Goal: Information Seeking & Learning: Learn about a topic

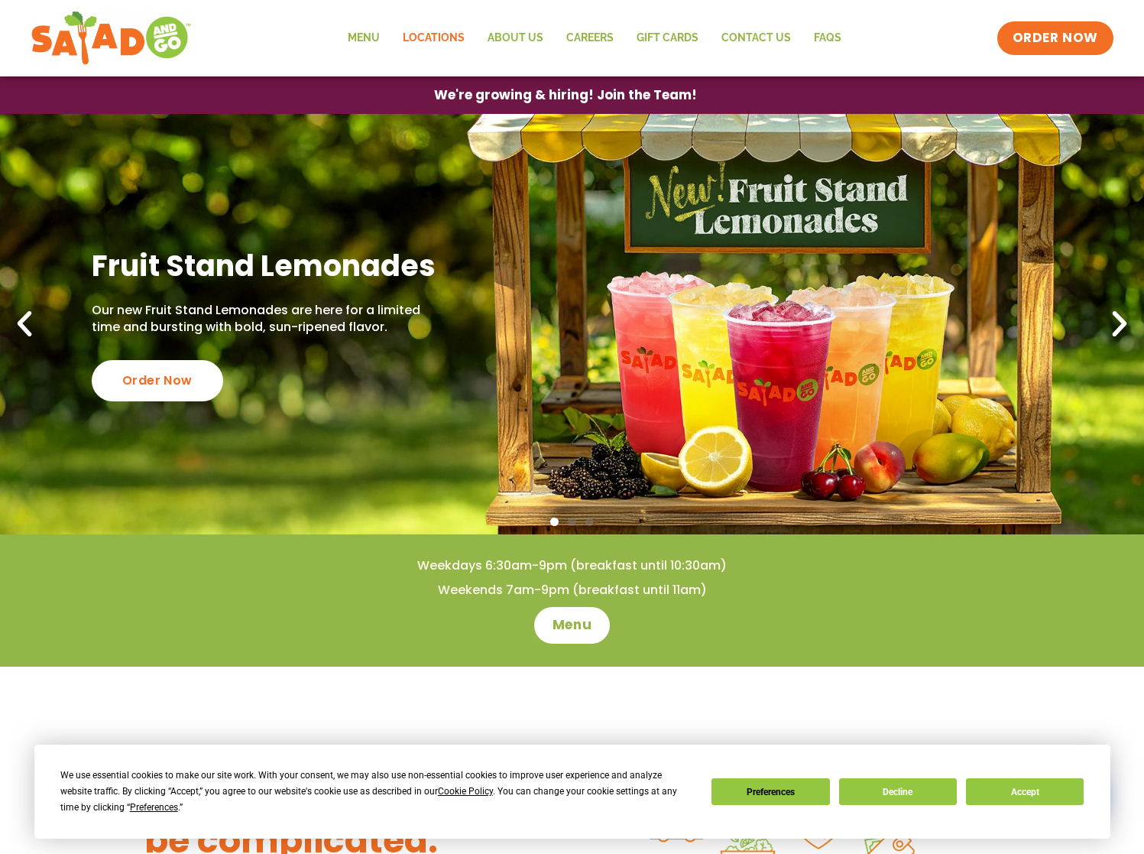
click at [453, 32] on link "Locations" at bounding box center [433, 38] width 85 height 35
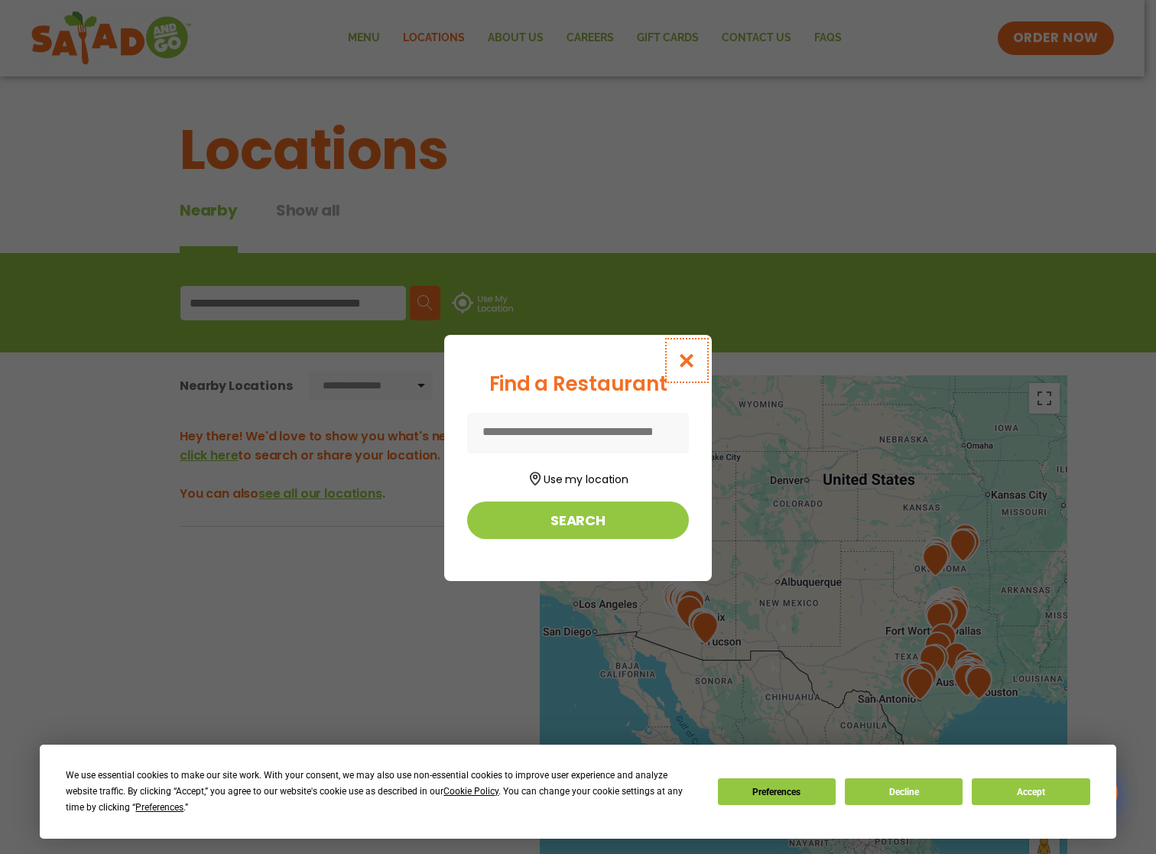
click at [696, 355] on icon "Close modal" at bounding box center [686, 360] width 19 height 16
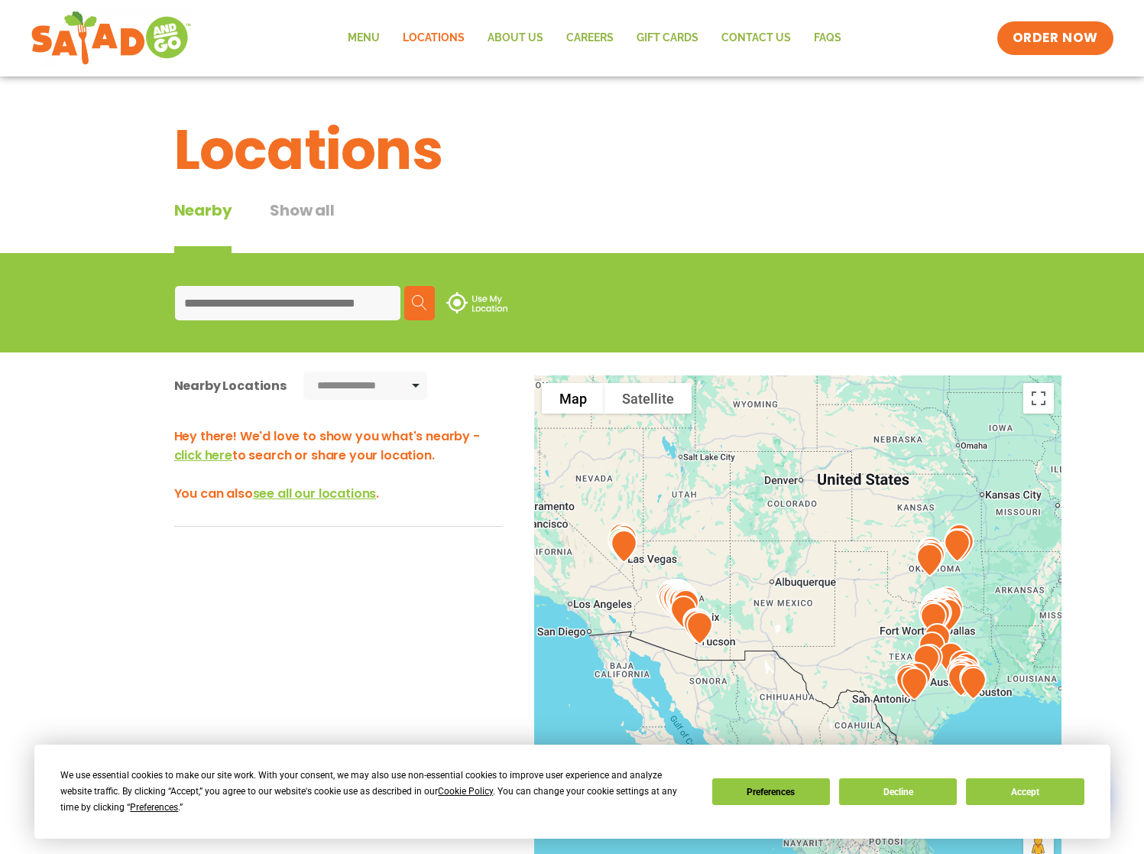
click at [244, 323] on div "Search Use My Location" at bounding box center [572, 303] width 833 height 59
click at [242, 313] on input at bounding box center [288, 303] width 226 height 34
type input "*****"
click at [425, 299] on img at bounding box center [419, 302] width 15 height 15
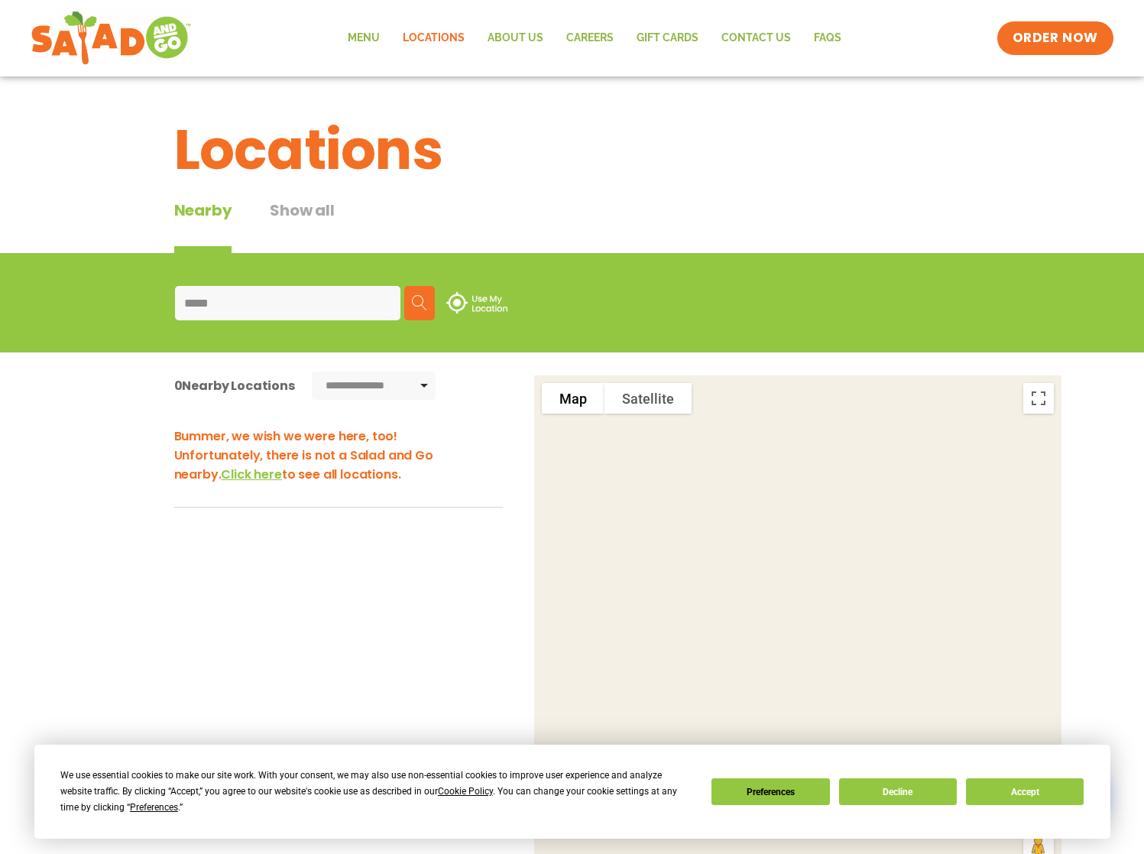
click at [289, 295] on input "*****" at bounding box center [288, 303] width 226 height 34
click at [346, 41] on link "Menu" at bounding box center [363, 38] width 55 height 35
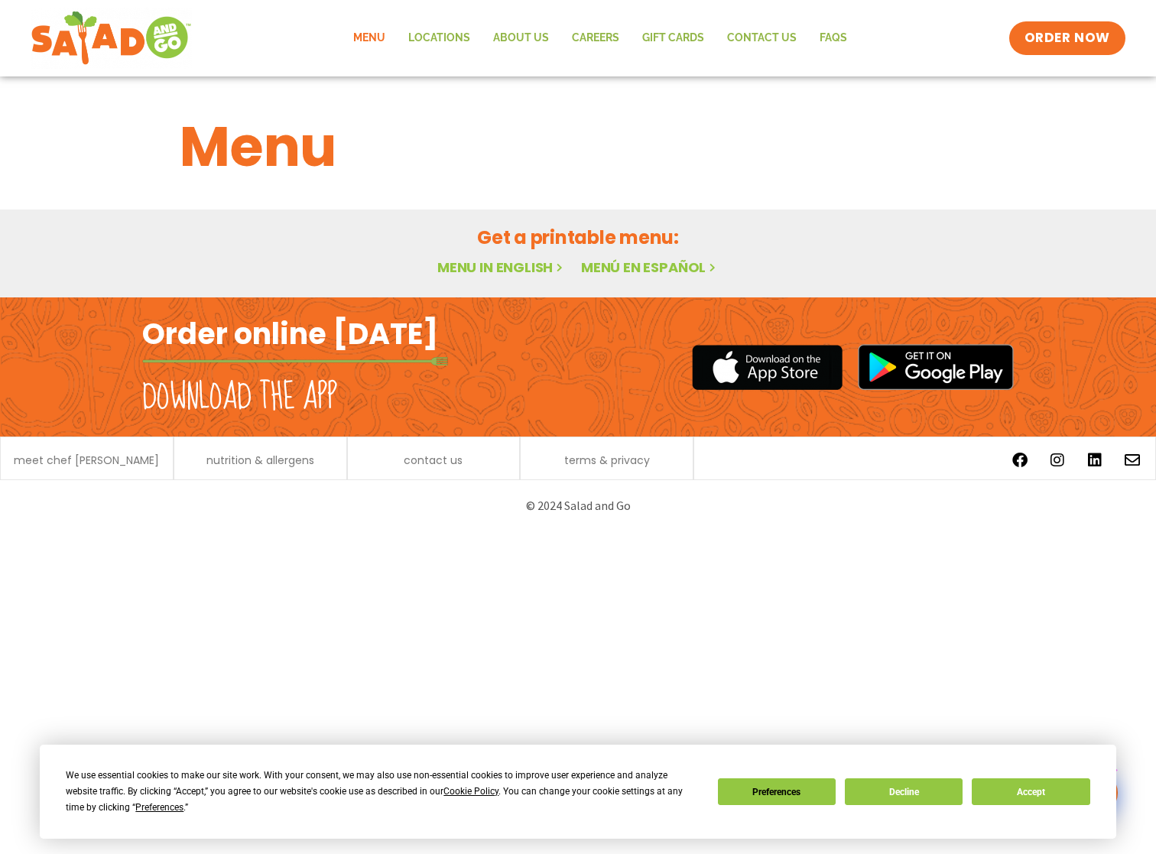
click at [367, 37] on link "Menu" at bounding box center [369, 38] width 55 height 35
click at [500, 271] on link "Menu in English" at bounding box center [501, 267] width 128 height 19
click at [888, 802] on button "Decline" at bounding box center [904, 791] width 118 height 27
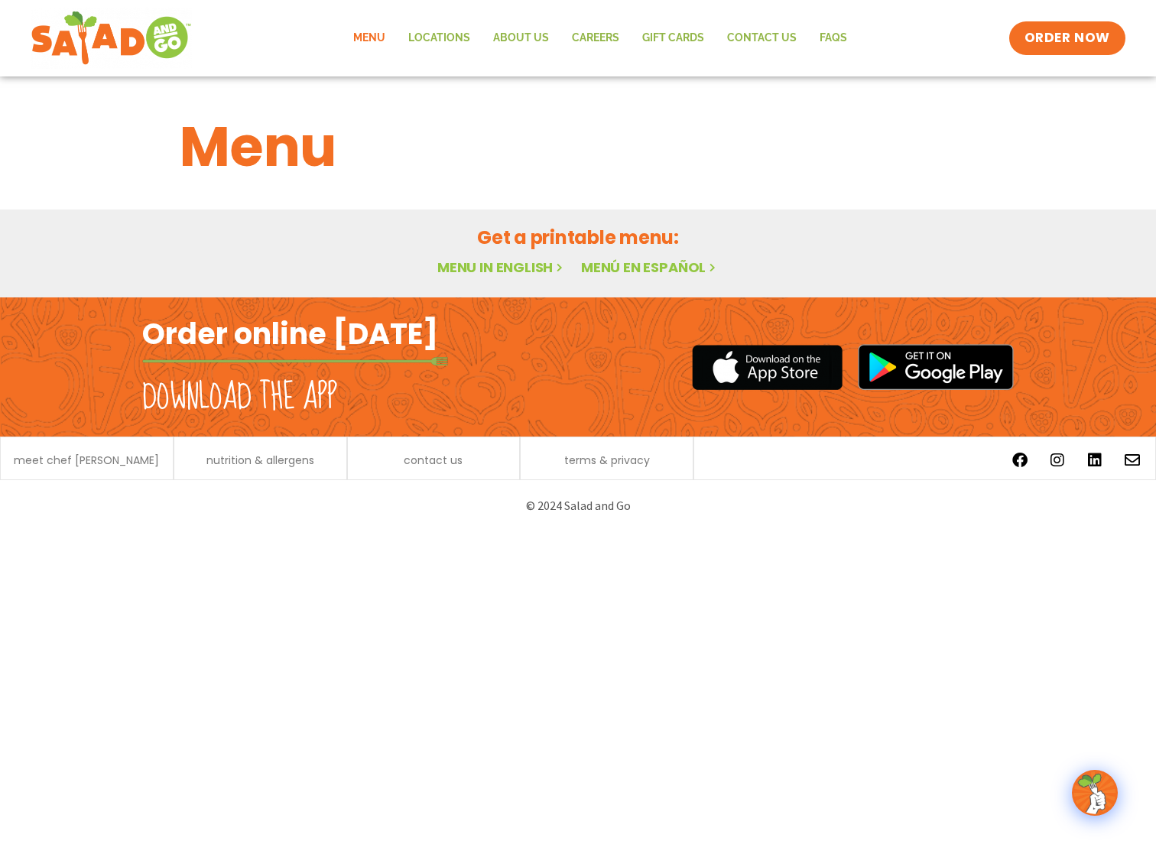
click at [527, 265] on link "Menu in English" at bounding box center [501, 267] width 128 height 19
